Goal: Task Accomplishment & Management: Manage account settings

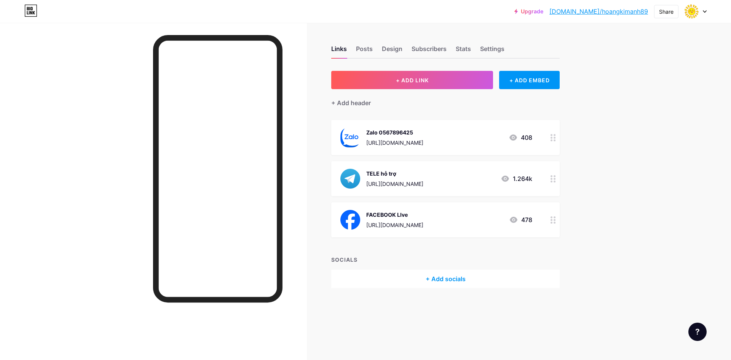
click at [478, 138] on div "Zalo 0567896425 [URL][DOMAIN_NAME] 408" at bounding box center [436, 137] width 192 height 20
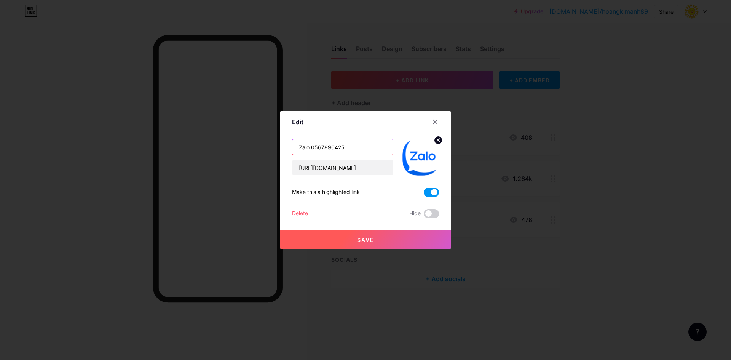
drag, startPoint x: 351, startPoint y: 147, endPoint x: 330, endPoint y: 148, distance: 21.0
click at [330, 148] on input "Zalo 0567896425" at bounding box center [342, 146] width 100 height 15
type input "Zalo 0567894340"
drag, startPoint x: 376, startPoint y: 169, endPoint x: 359, endPoint y: 167, distance: 16.8
click at [359, 167] on input "[URL][DOMAIN_NAME]" at bounding box center [342, 167] width 100 height 15
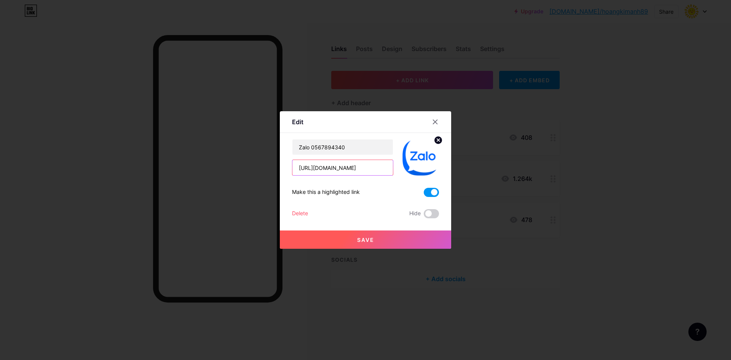
type input "[URL][DOMAIN_NAME]"
click at [368, 239] on span "Save" at bounding box center [365, 239] width 17 height 6
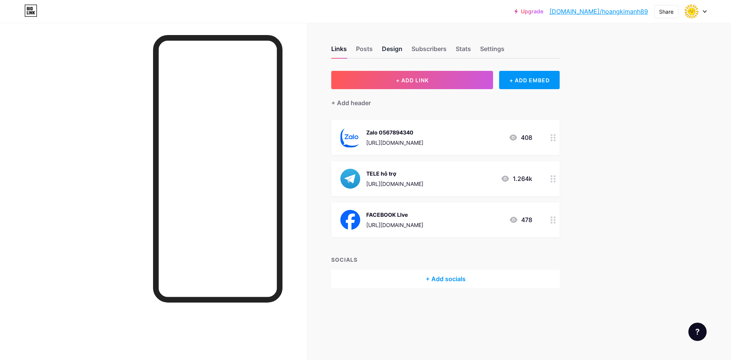
click at [401, 49] on div "Design" at bounding box center [392, 51] width 21 height 14
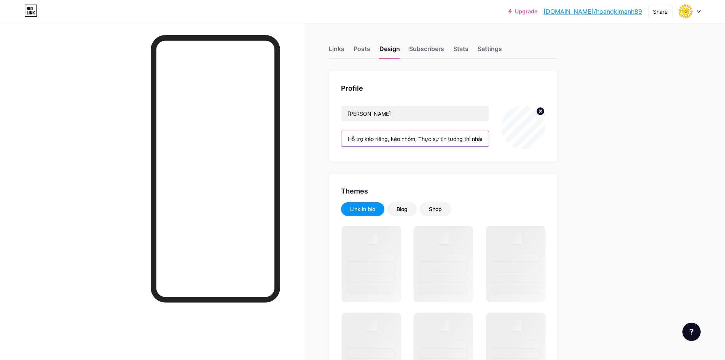
click at [462, 138] on input "Hỗ trợ kéo riêng, kéo nhóm, Thực sự tin tưởng thì nhắn tới ZALO 0567896425" at bounding box center [414, 138] width 147 height 15
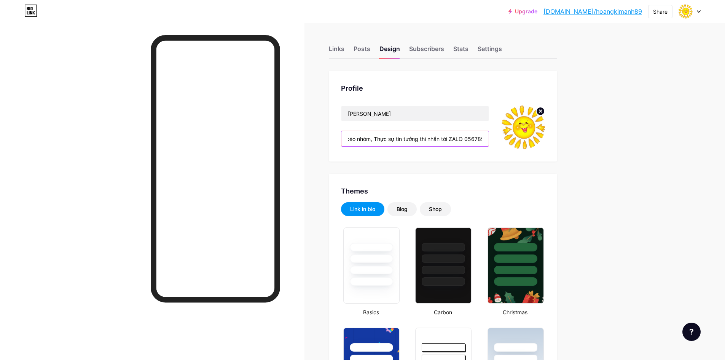
scroll to position [0, 60]
drag, startPoint x: 471, startPoint y: 139, endPoint x: 492, endPoint y: 142, distance: 21.5
click at [492, 142] on div "[PERSON_NAME] trợ kéo riêng, kéo nhóm, Thực sự tin tưởng thì nhắn tới ZALO 0567…" at bounding box center [443, 127] width 204 height 44
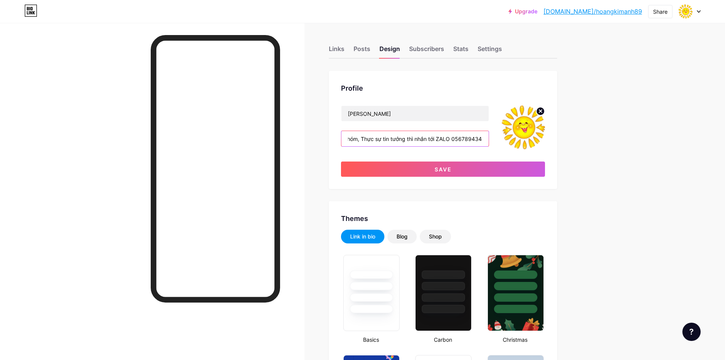
scroll to position [0, 61]
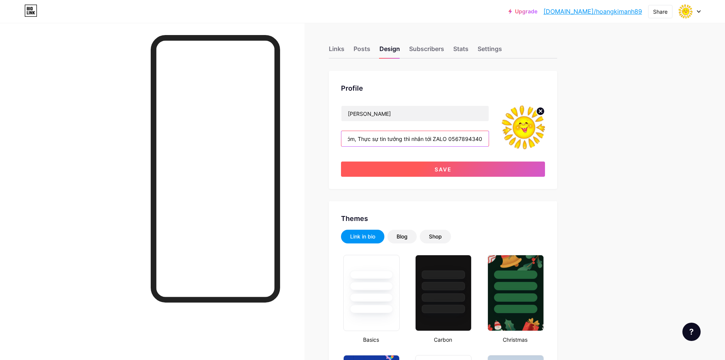
type input "Hỗ trợ kéo riêng, kéo nhóm, Thực sự tin tưởng thì nhắn tới ZALO 0567894340"
click at [436, 168] on button "Save" at bounding box center [443, 168] width 204 height 15
